Goal: Find specific page/section

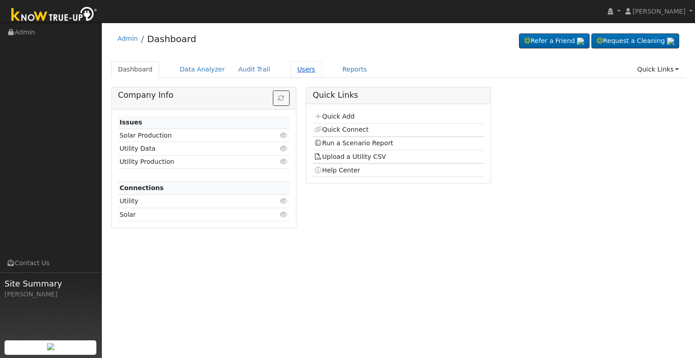
click at [291, 68] on link "Users" at bounding box center [307, 69] width 32 height 17
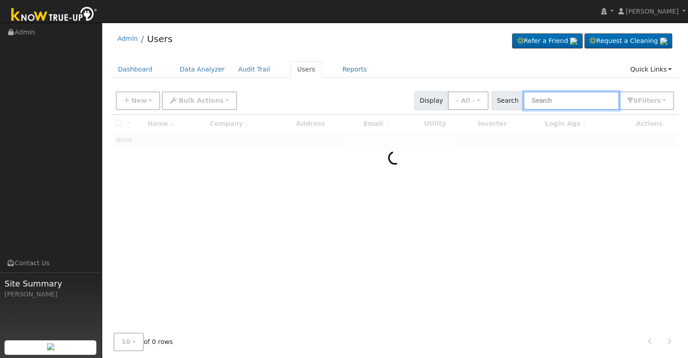
click at [564, 104] on input "text" at bounding box center [572, 100] width 96 height 19
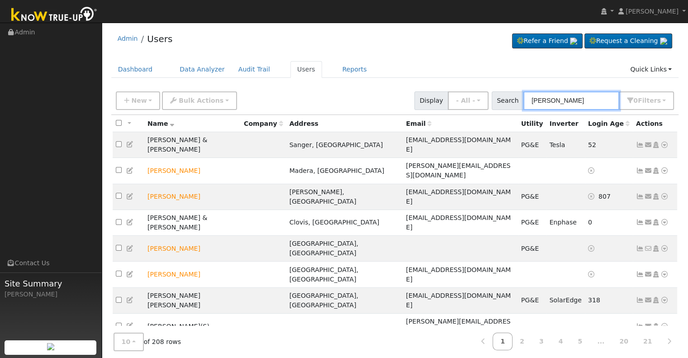
type input "nielson cosino"
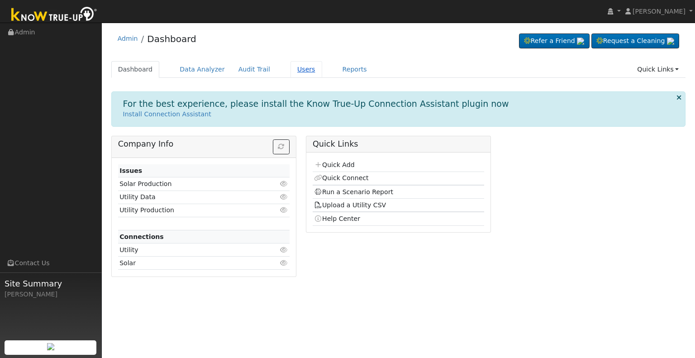
drag, startPoint x: 0, startPoint y: 0, endPoint x: 291, endPoint y: 72, distance: 300.1
click at [291, 72] on link "Users" at bounding box center [307, 69] width 32 height 17
